Goal: Information Seeking & Learning: Find specific page/section

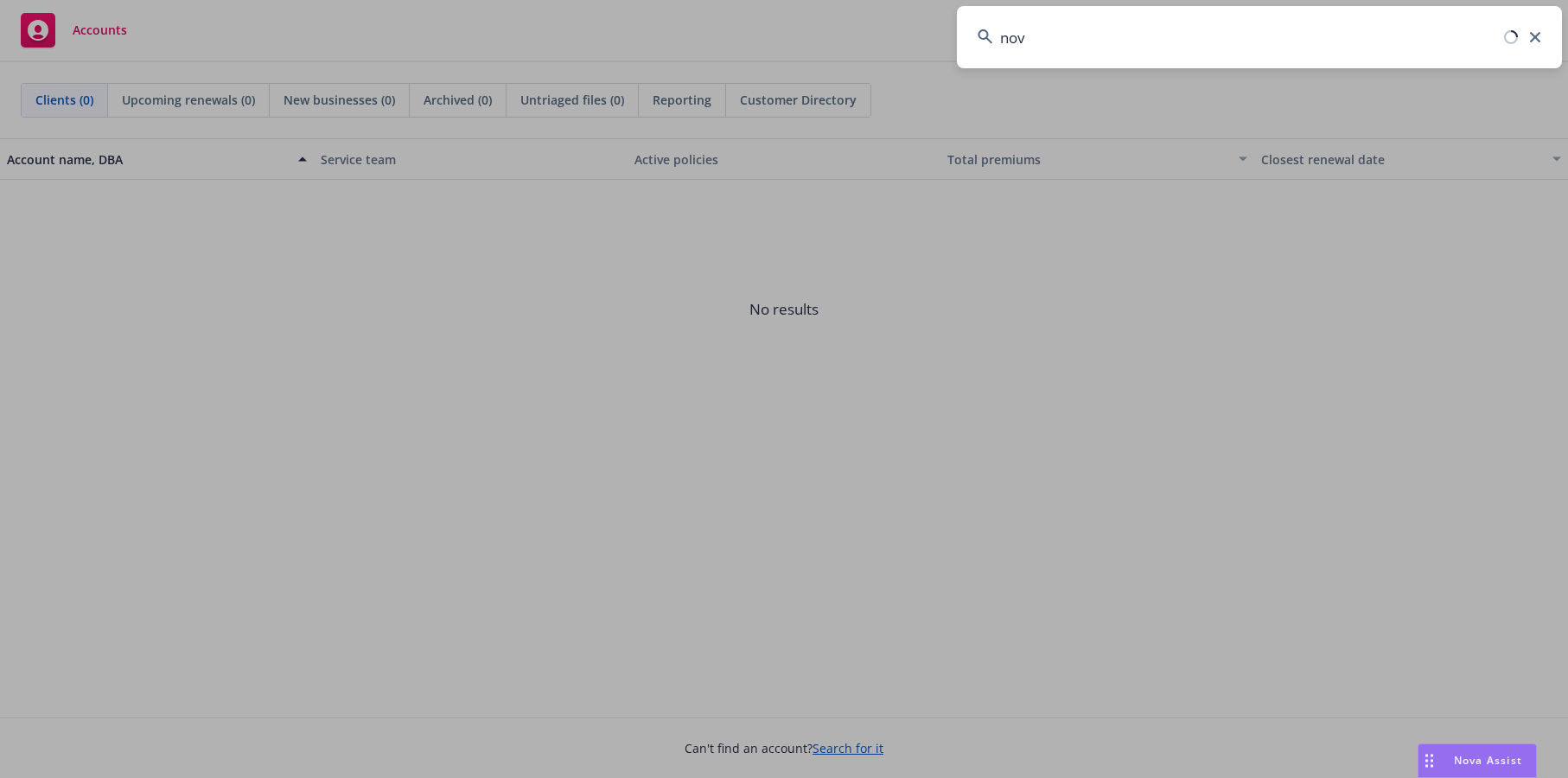
type input "novo"
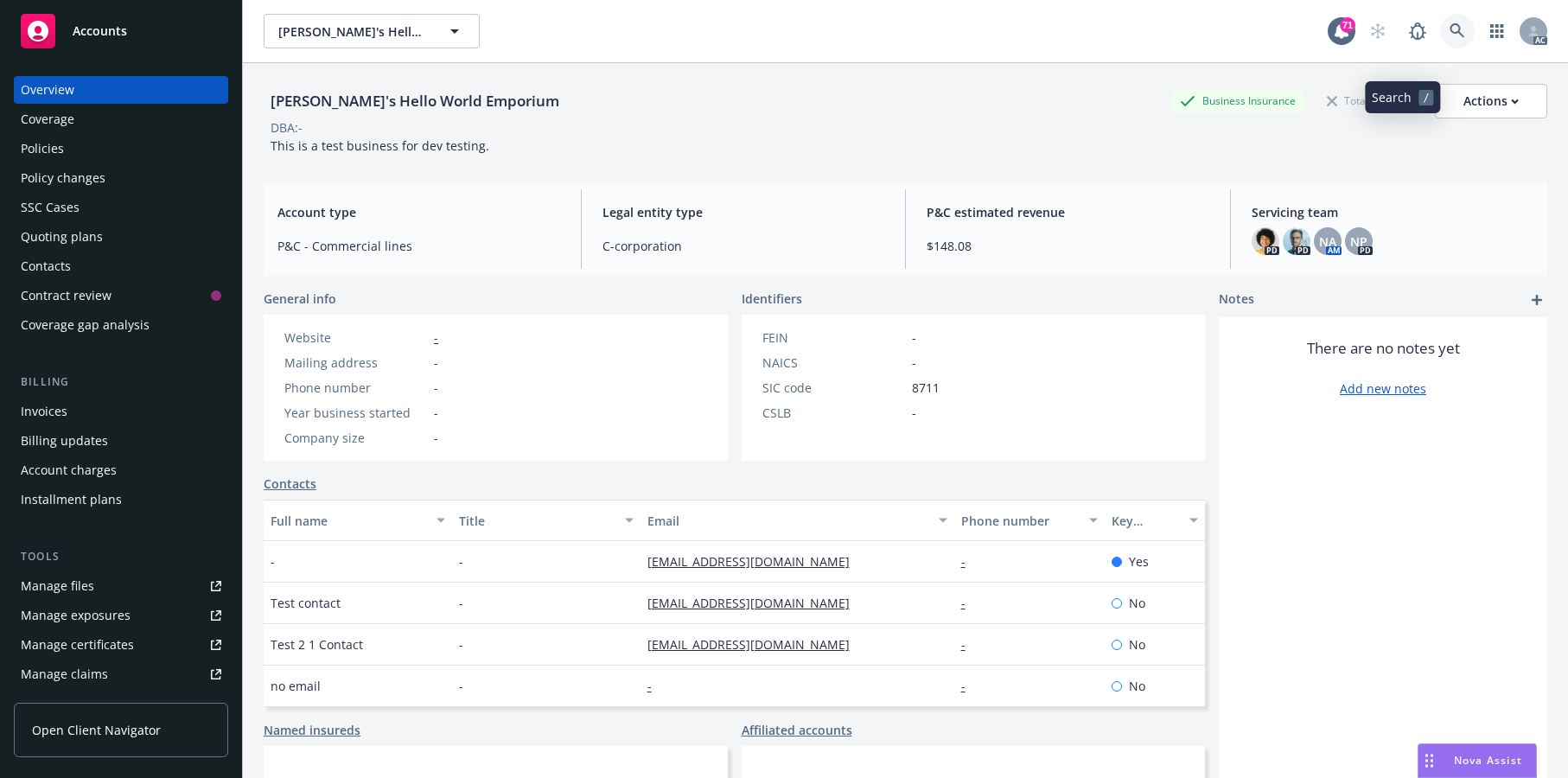
click at [1449, 39] on icon at bounding box center [1456, 30] width 15 height 15
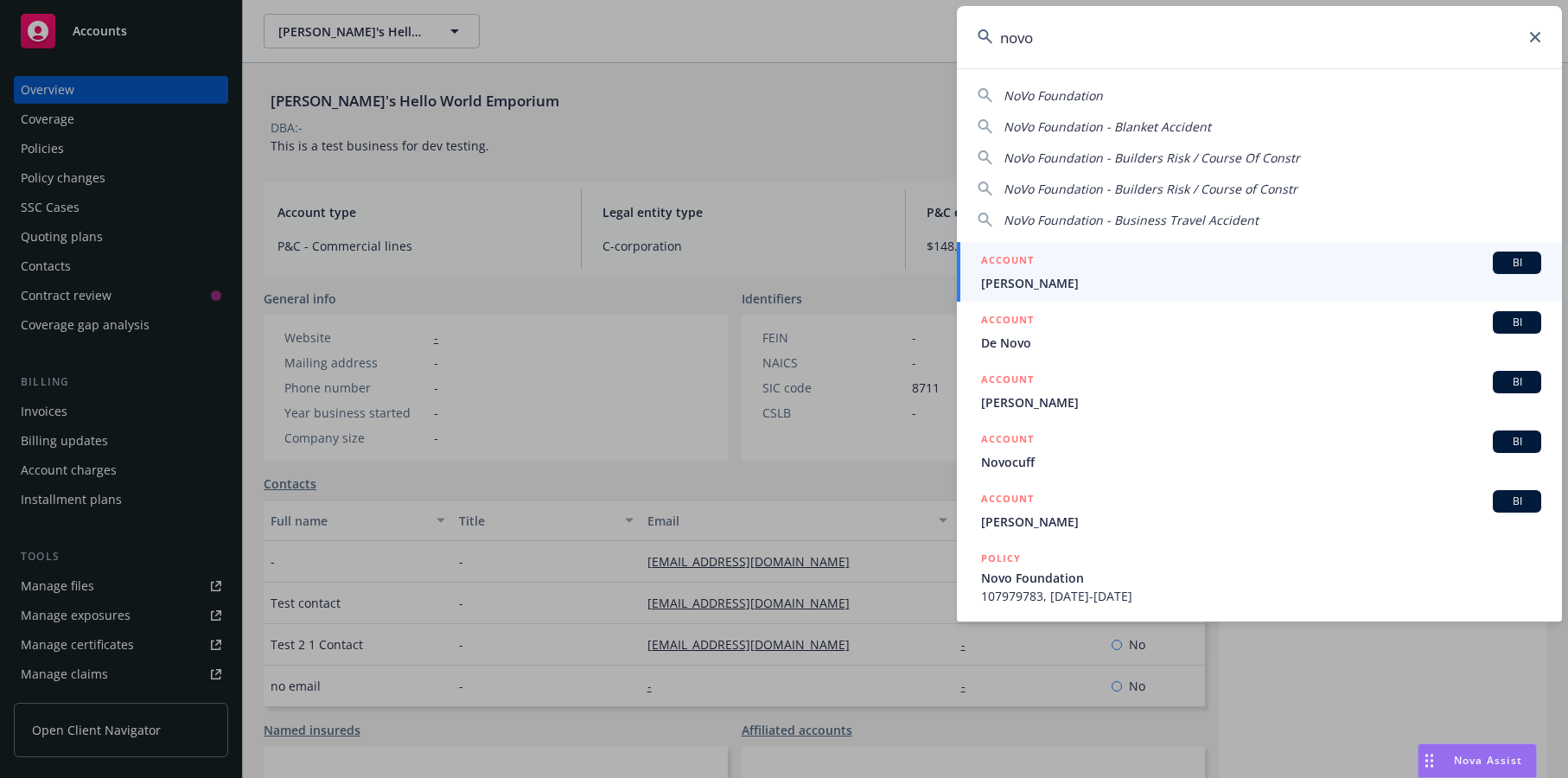
click at [1058, 94] on span "NoVo Foundation" at bounding box center [1053, 96] width 99 height 16
type input "NoVo Foundation"
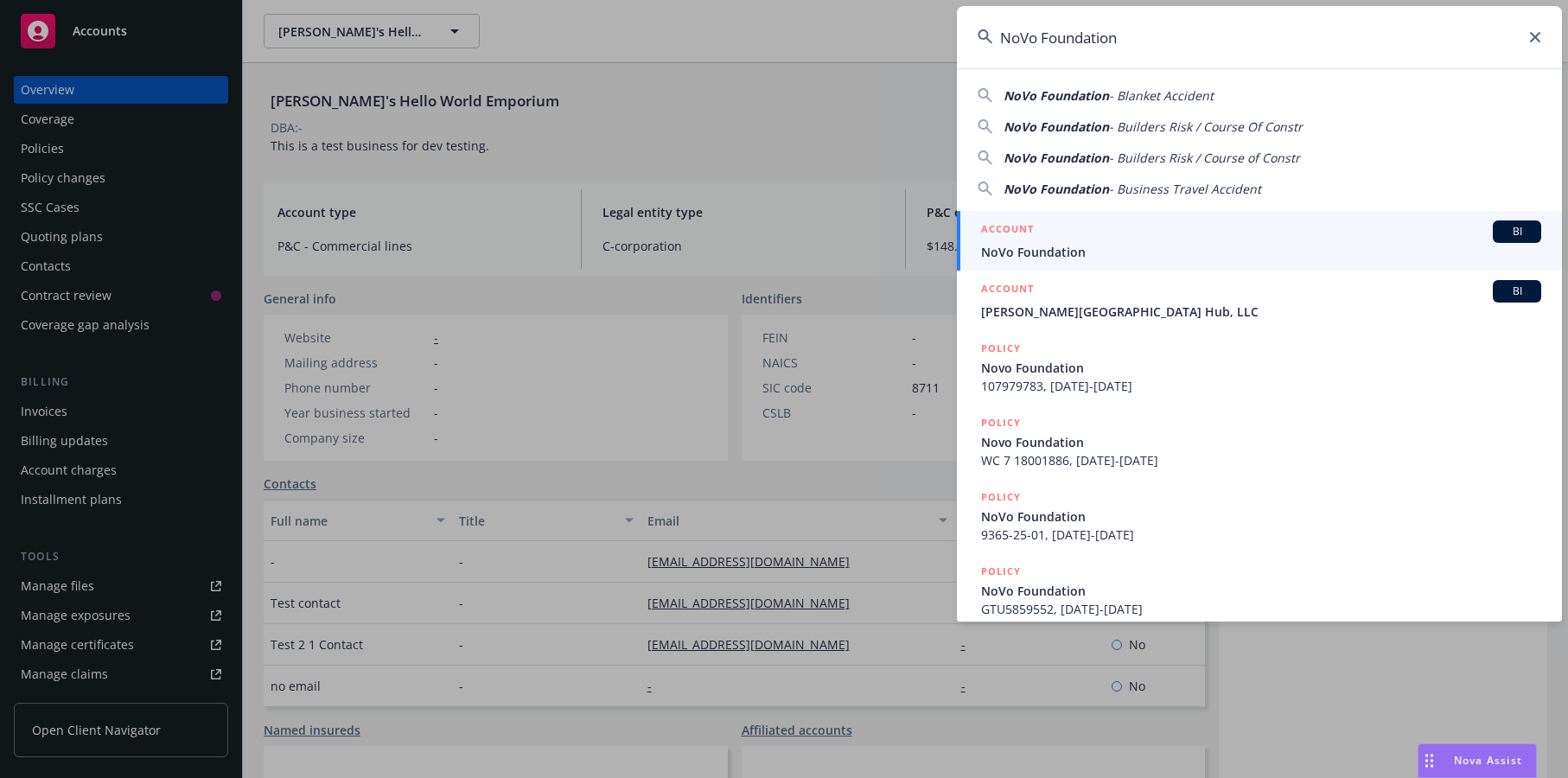
click at [1129, 248] on span "NoVo Foundation" at bounding box center [1260, 252] width 561 height 18
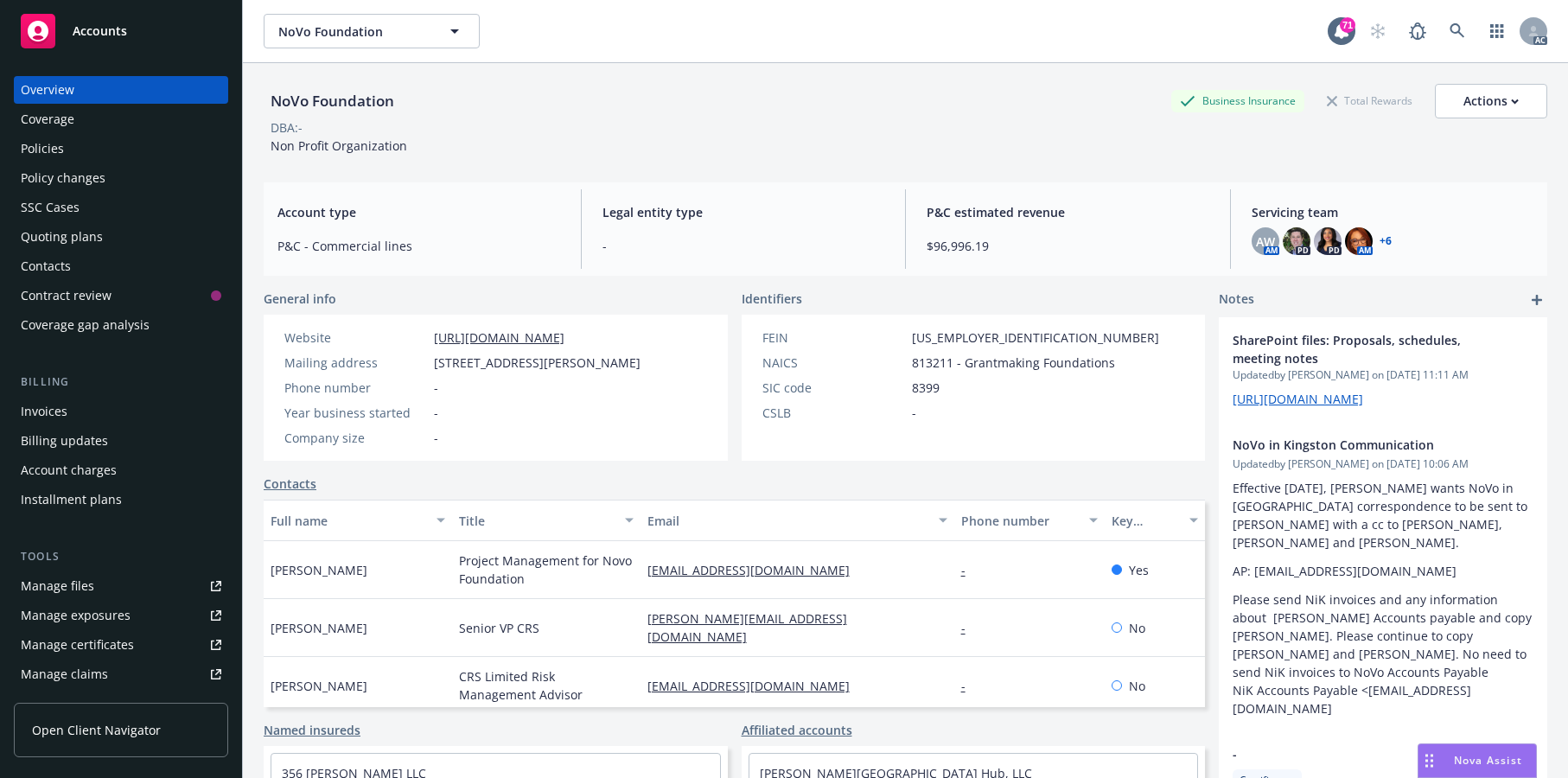
click at [78, 163] on div "Policies" at bounding box center [121, 148] width 200 height 28
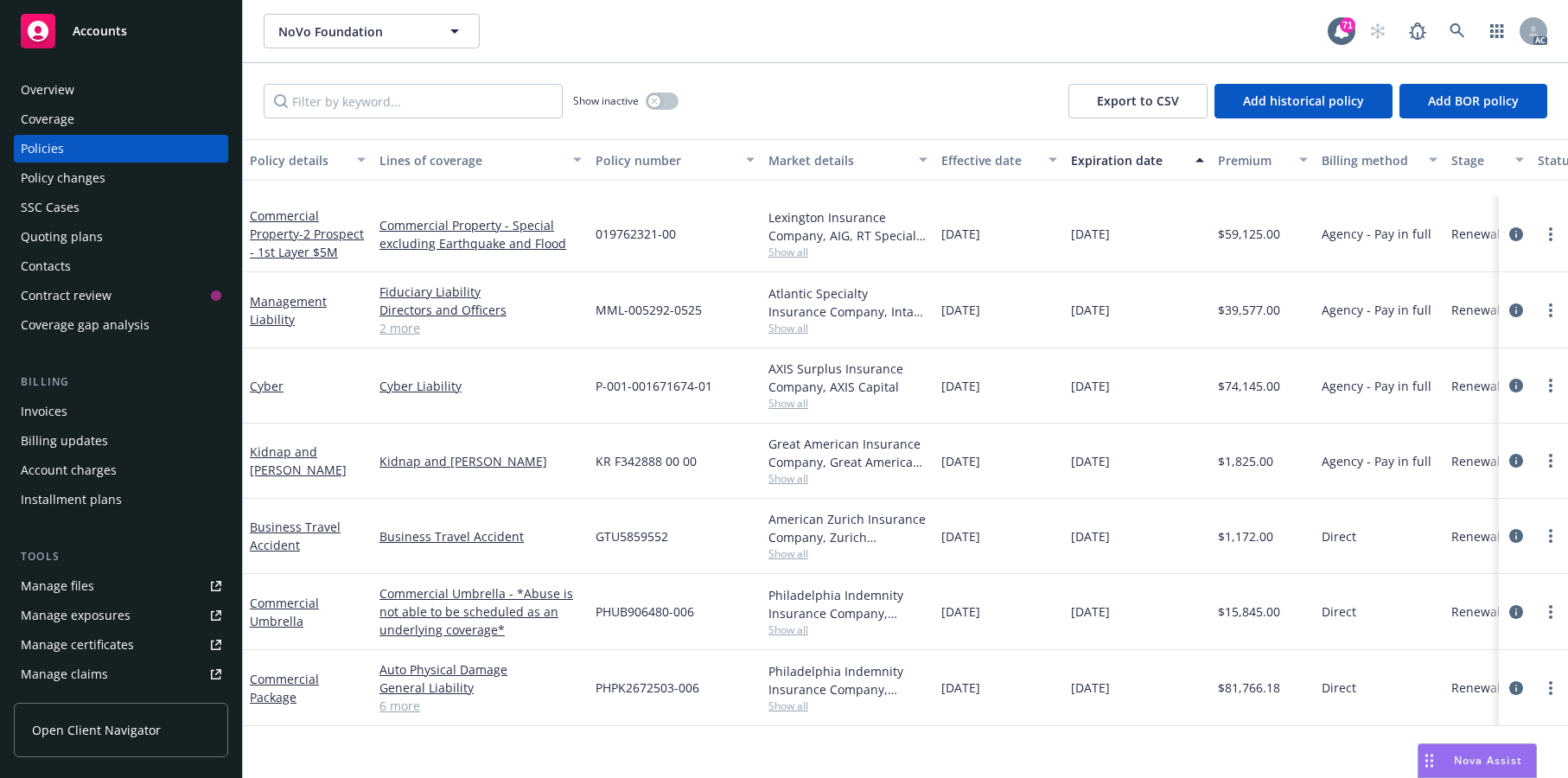
scroll to position [1772, 0]
click at [270, 706] on link "Commercial Package" at bounding box center [283, 688] width 69 height 35
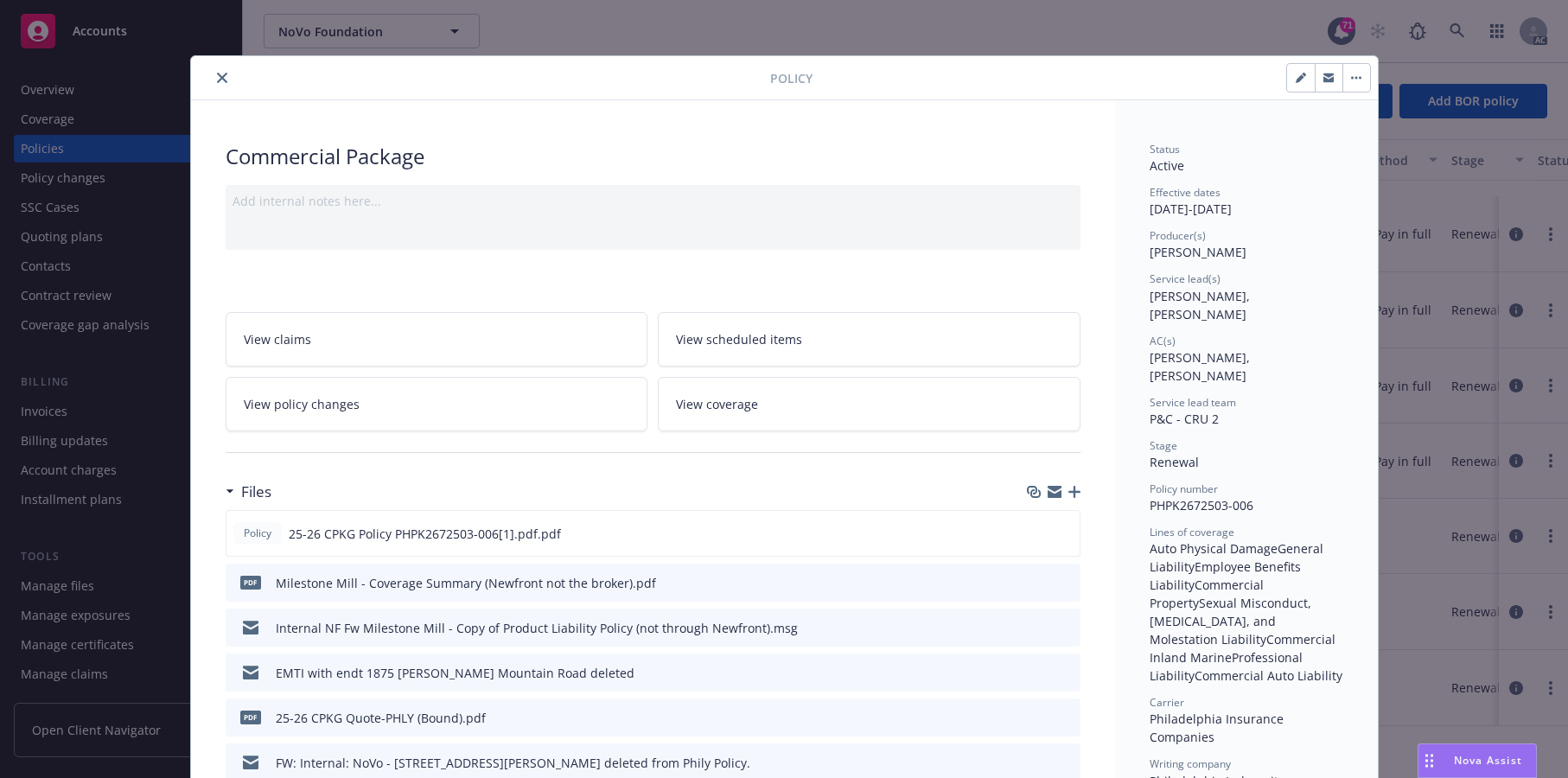
click at [227, 83] on icon "close" at bounding box center [223, 78] width 11 height 11
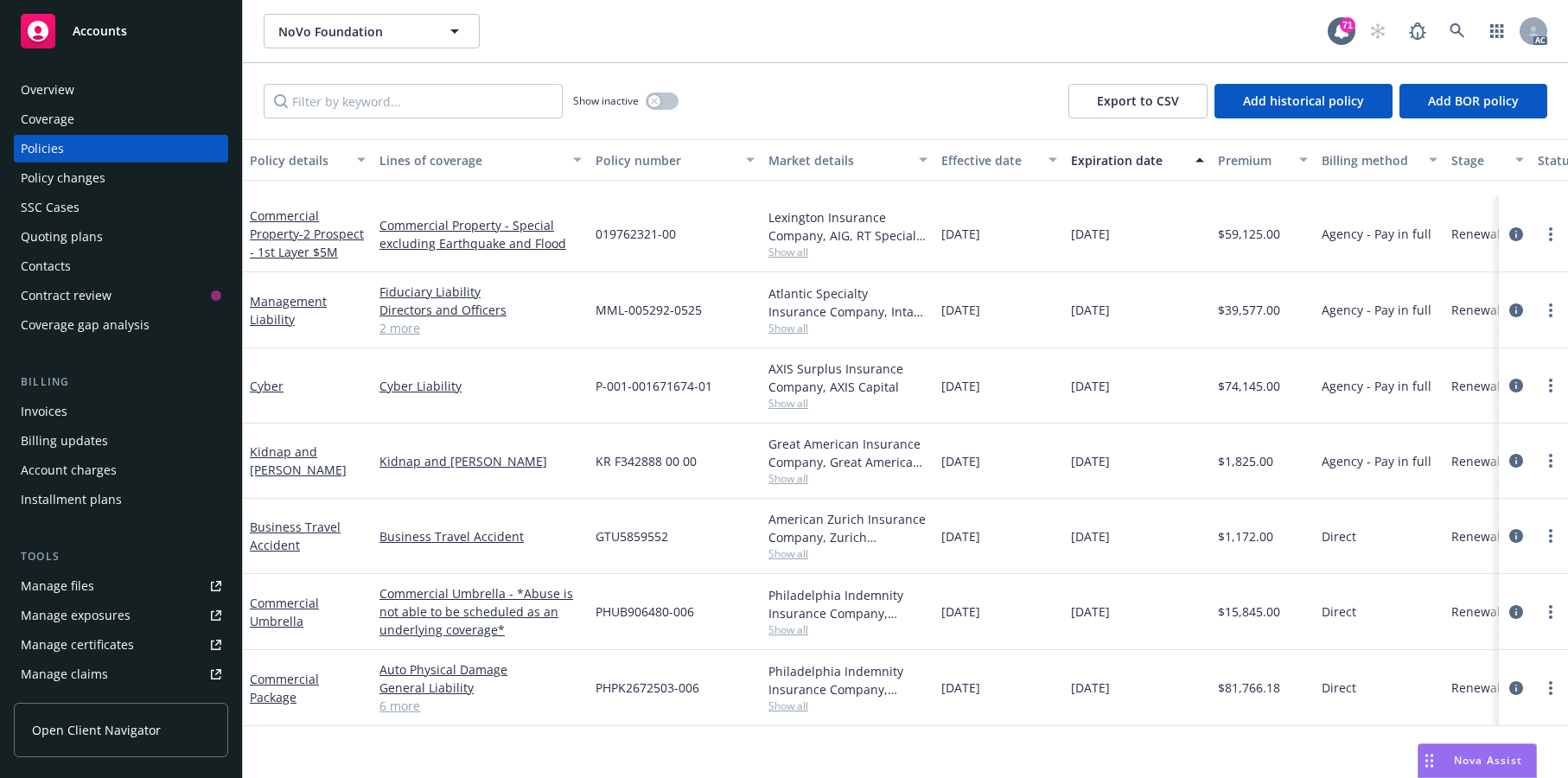
scroll to position [1772, 0]
click at [290, 706] on link "Commercial Package" at bounding box center [283, 688] width 69 height 35
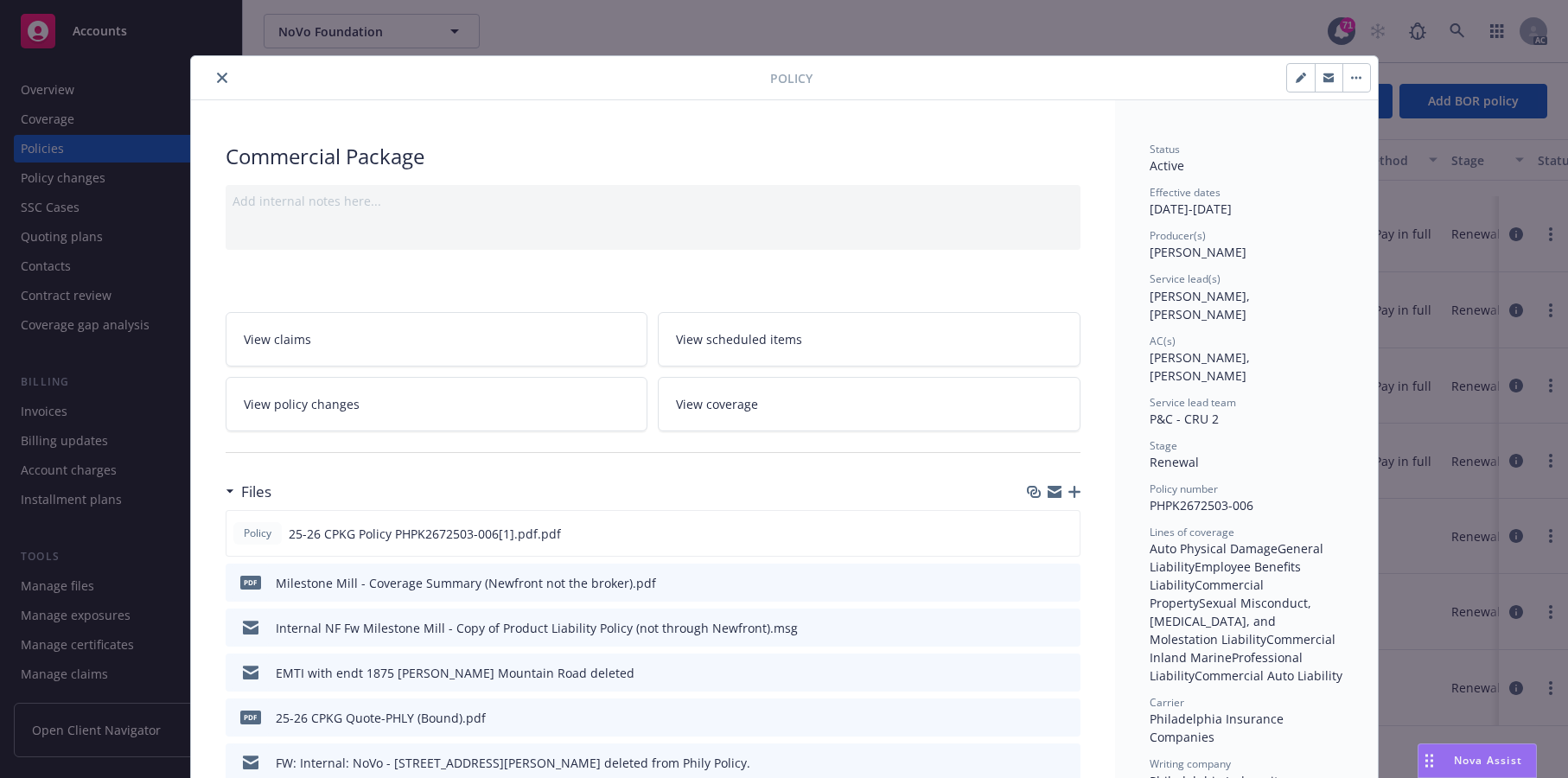
scroll to position [52, 0]
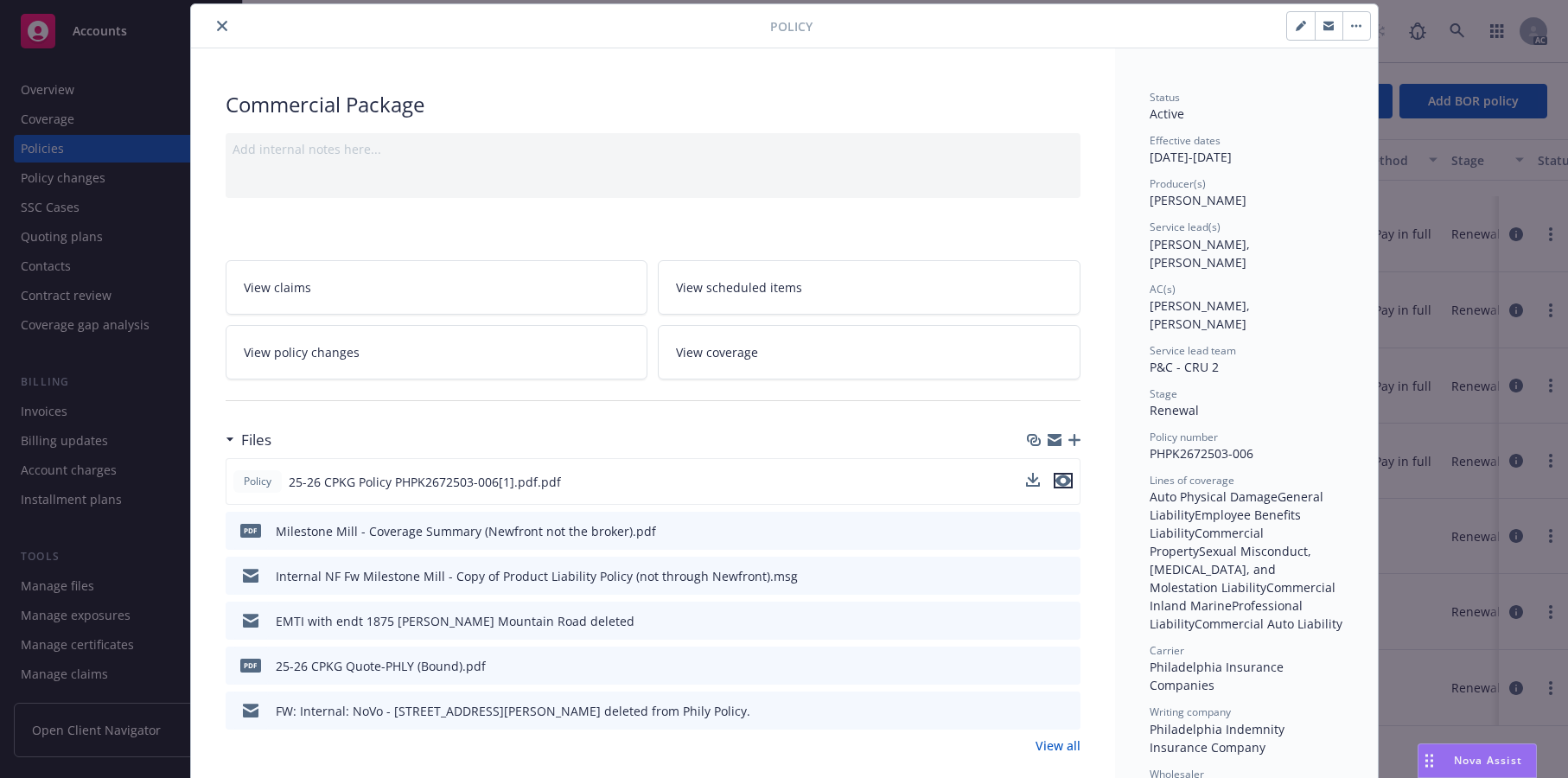
click at [1061, 486] on icon "preview file" at bounding box center [1063, 481] width 15 height 13
